Goal: Task Accomplishment & Management: Use online tool/utility

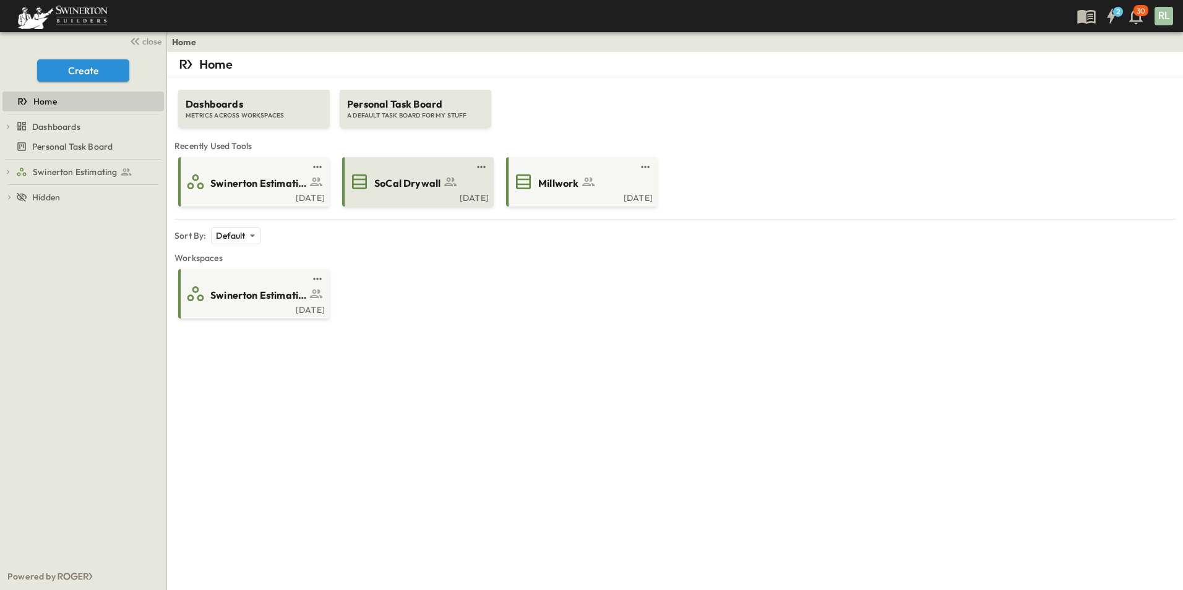
click at [413, 186] on span "SoCal Drywall" at bounding box center [407, 183] width 66 height 14
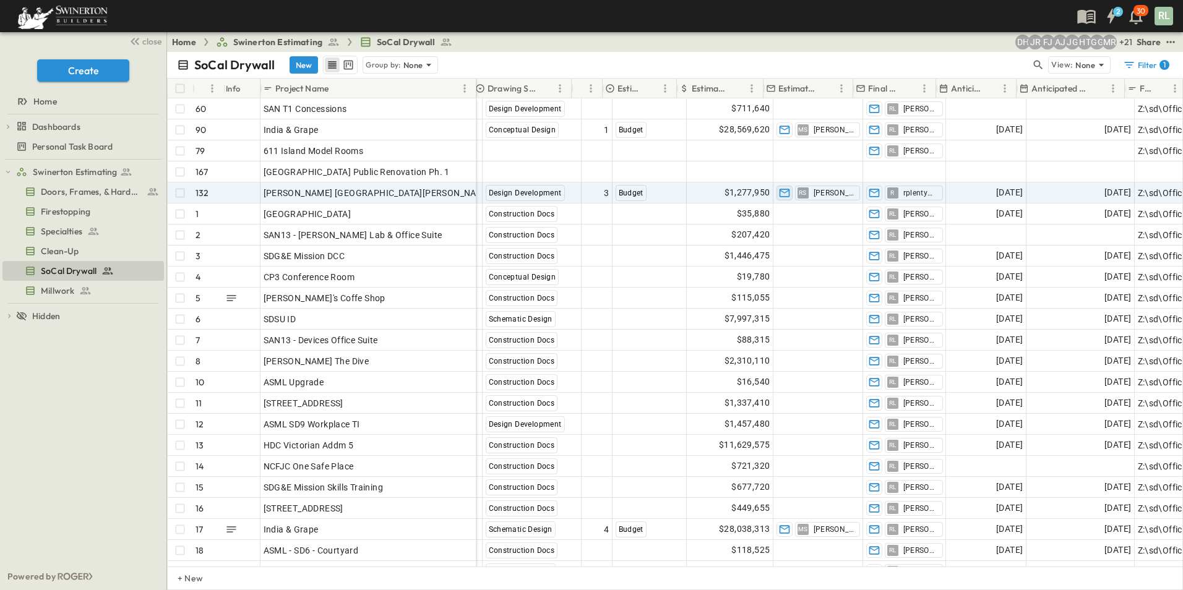
scroll to position [0, 619]
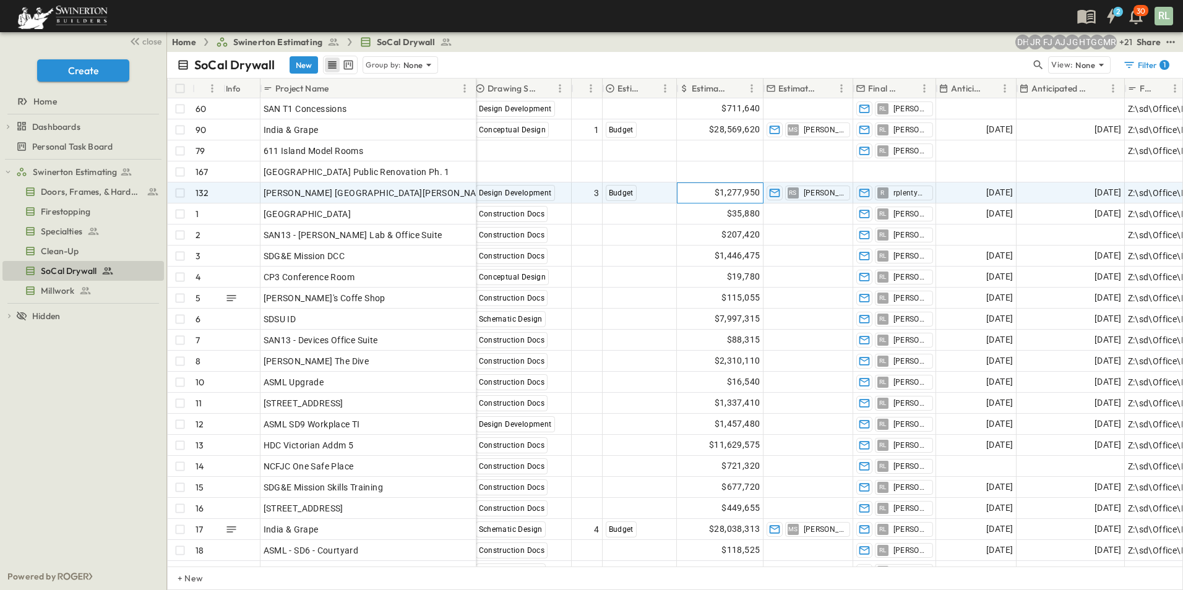
click at [731, 192] on span "$1,277,950" at bounding box center [738, 193] width 46 height 14
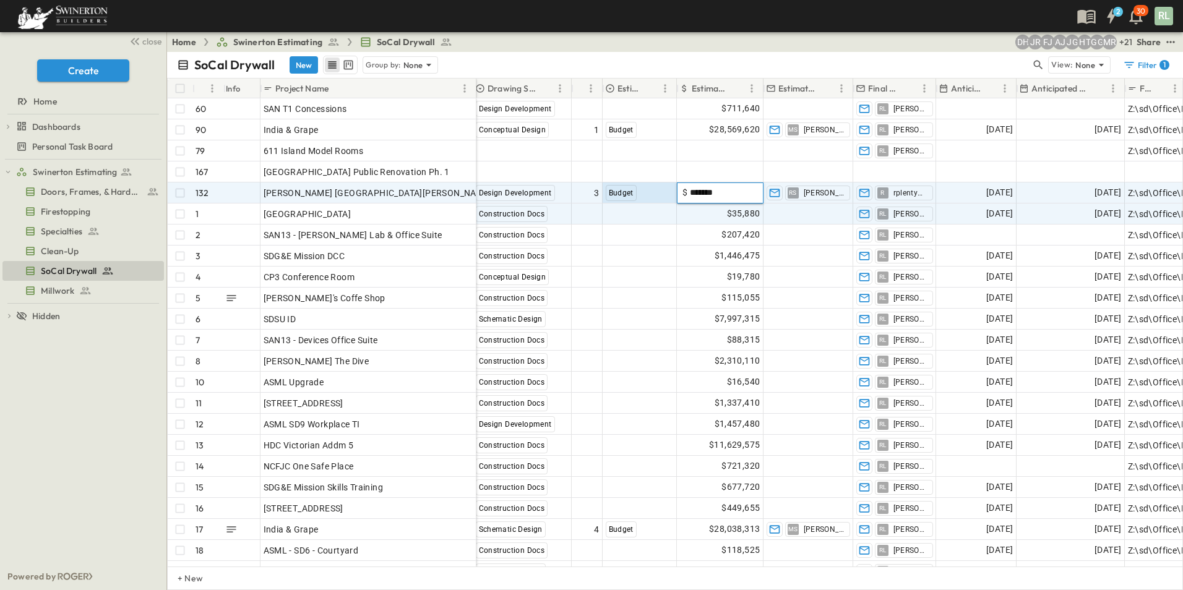
drag, startPoint x: 738, startPoint y: 192, endPoint x: 663, endPoint y: 207, distance: 76.3
click at [652, 195] on div "2024.69 [DATE] [DATE] [GEOGRAPHIC_DATA] Estimating Design Development 3 Budget …" at bounding box center [653, 193] width 1408 height 21
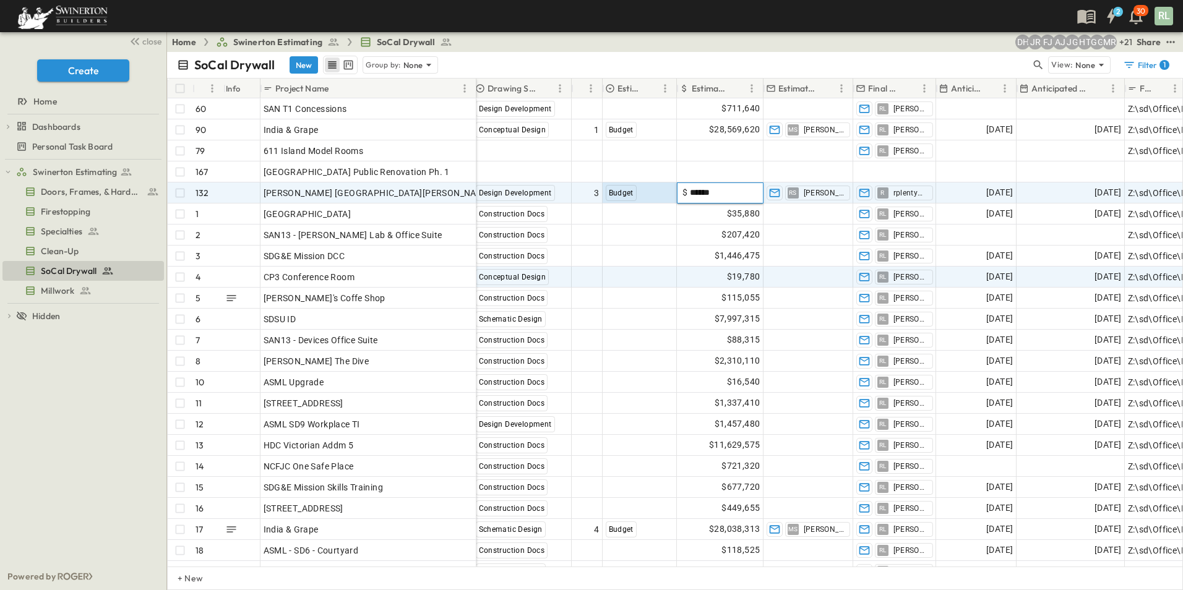
type input "*******"
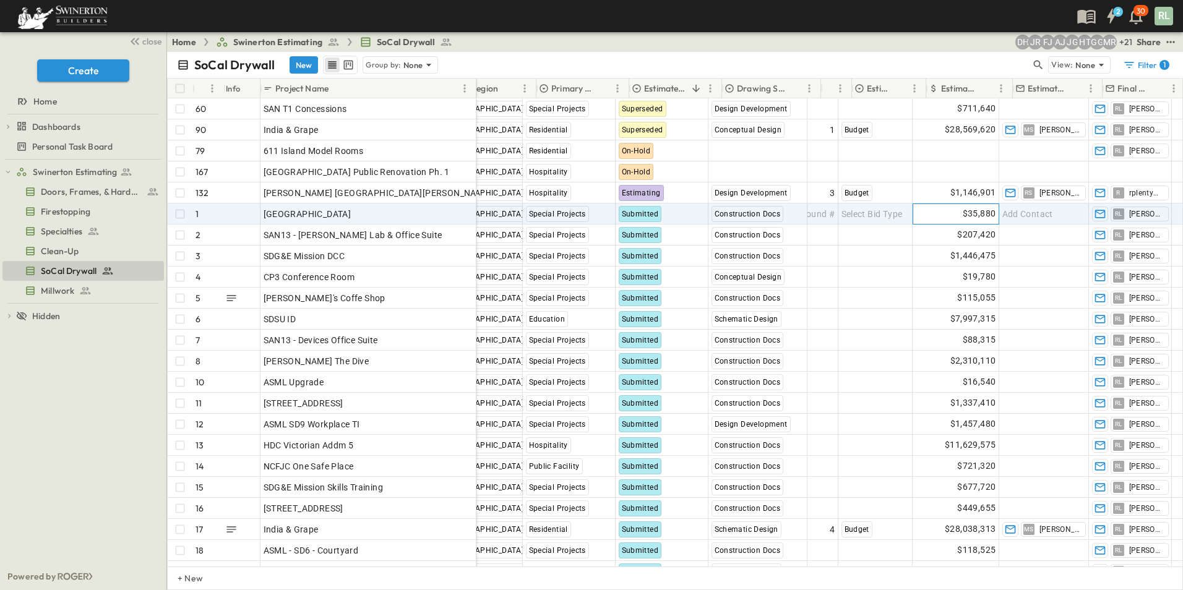
scroll to position [0, 369]
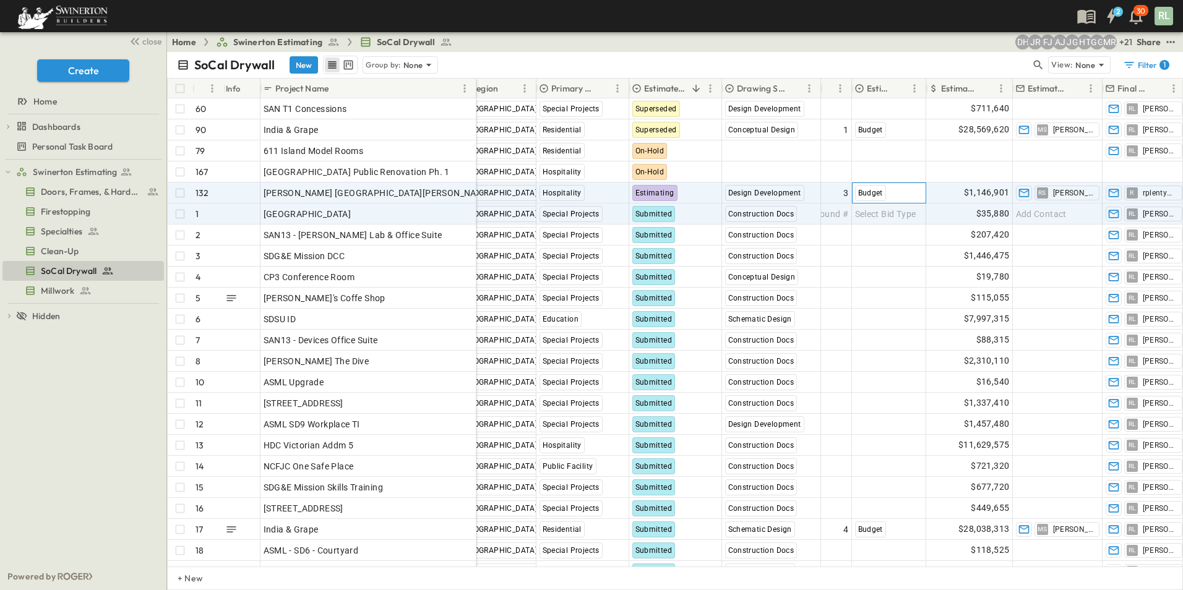
click at [880, 194] on span "Budget" at bounding box center [870, 193] width 25 height 9
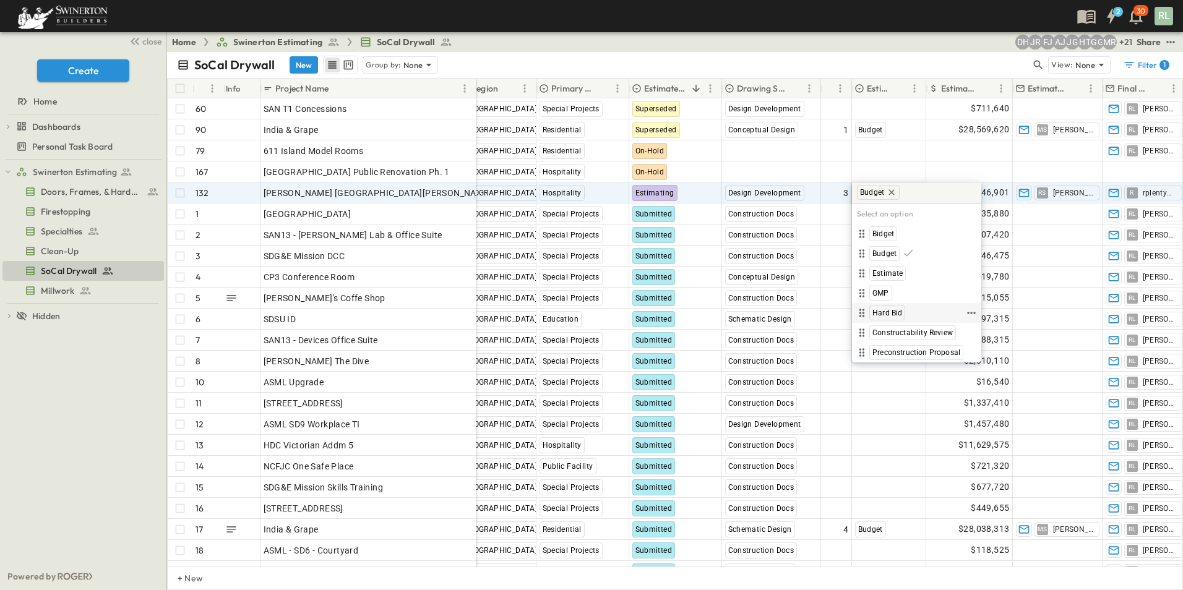
click at [891, 313] on span "Hard Bid" at bounding box center [887, 313] width 30 height 10
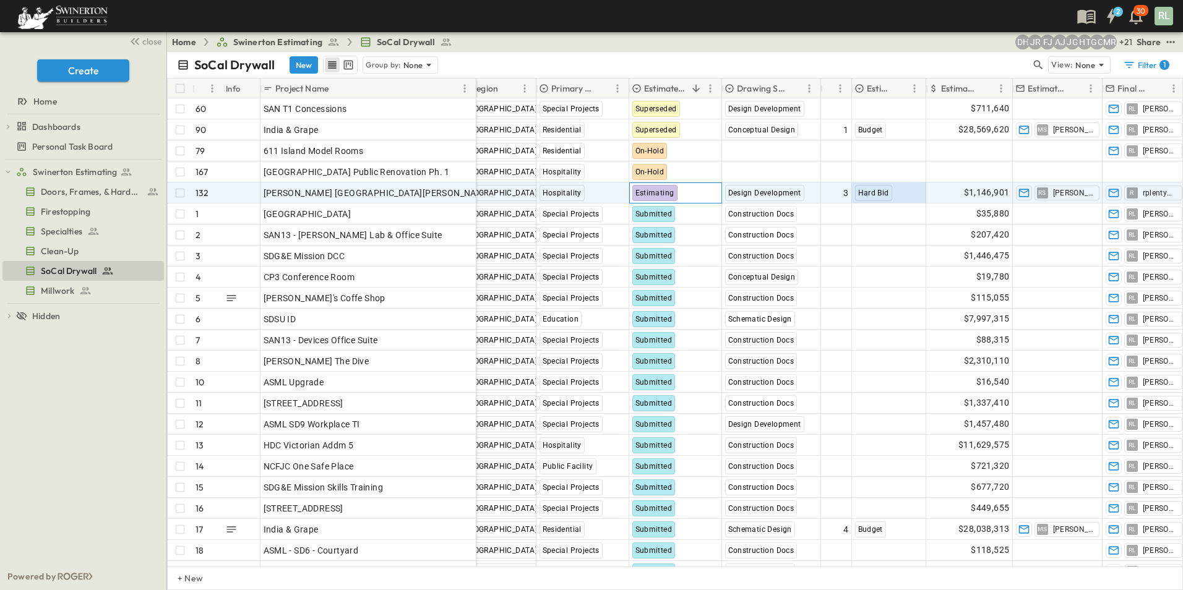
click at [667, 194] on span "Estimating" at bounding box center [654, 193] width 39 height 9
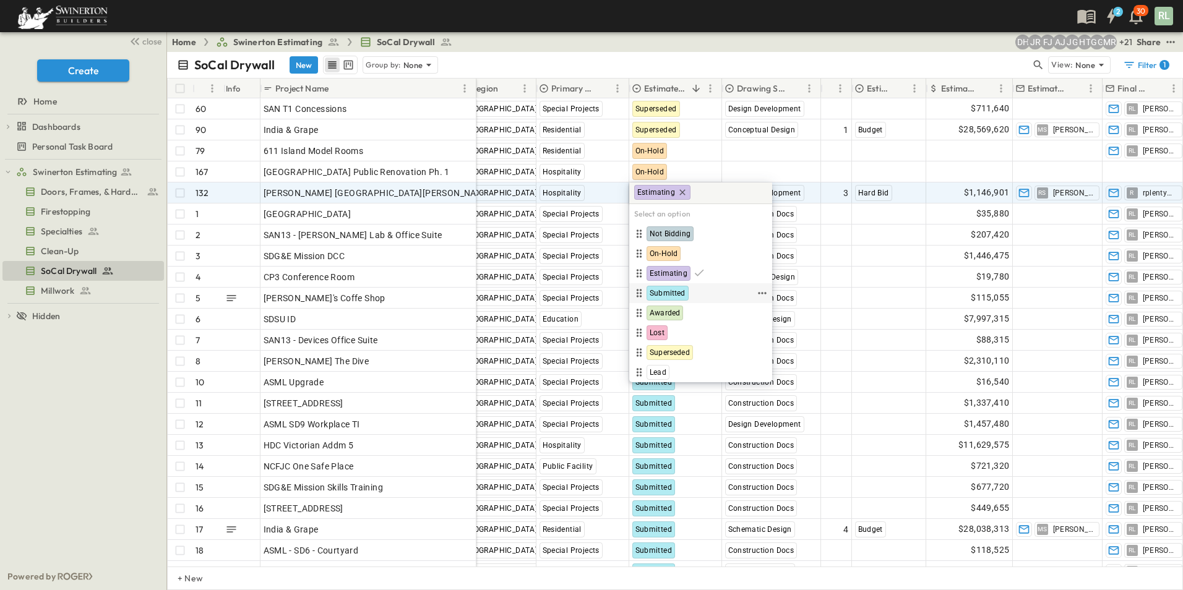
click at [676, 292] on span "Submitted" at bounding box center [668, 293] width 36 height 10
